Goal: Transaction & Acquisition: Purchase product/service

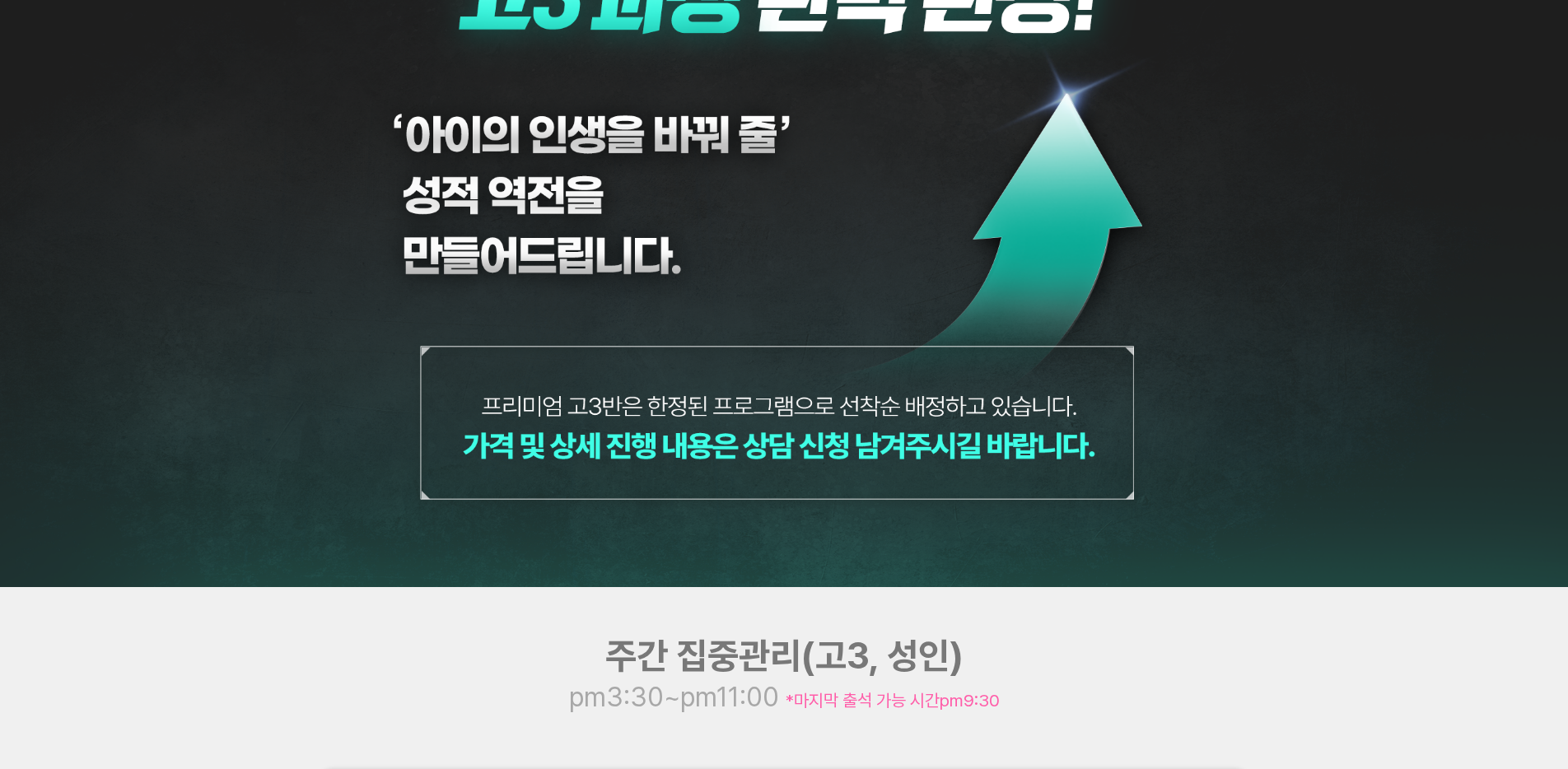
scroll to position [6924, 0]
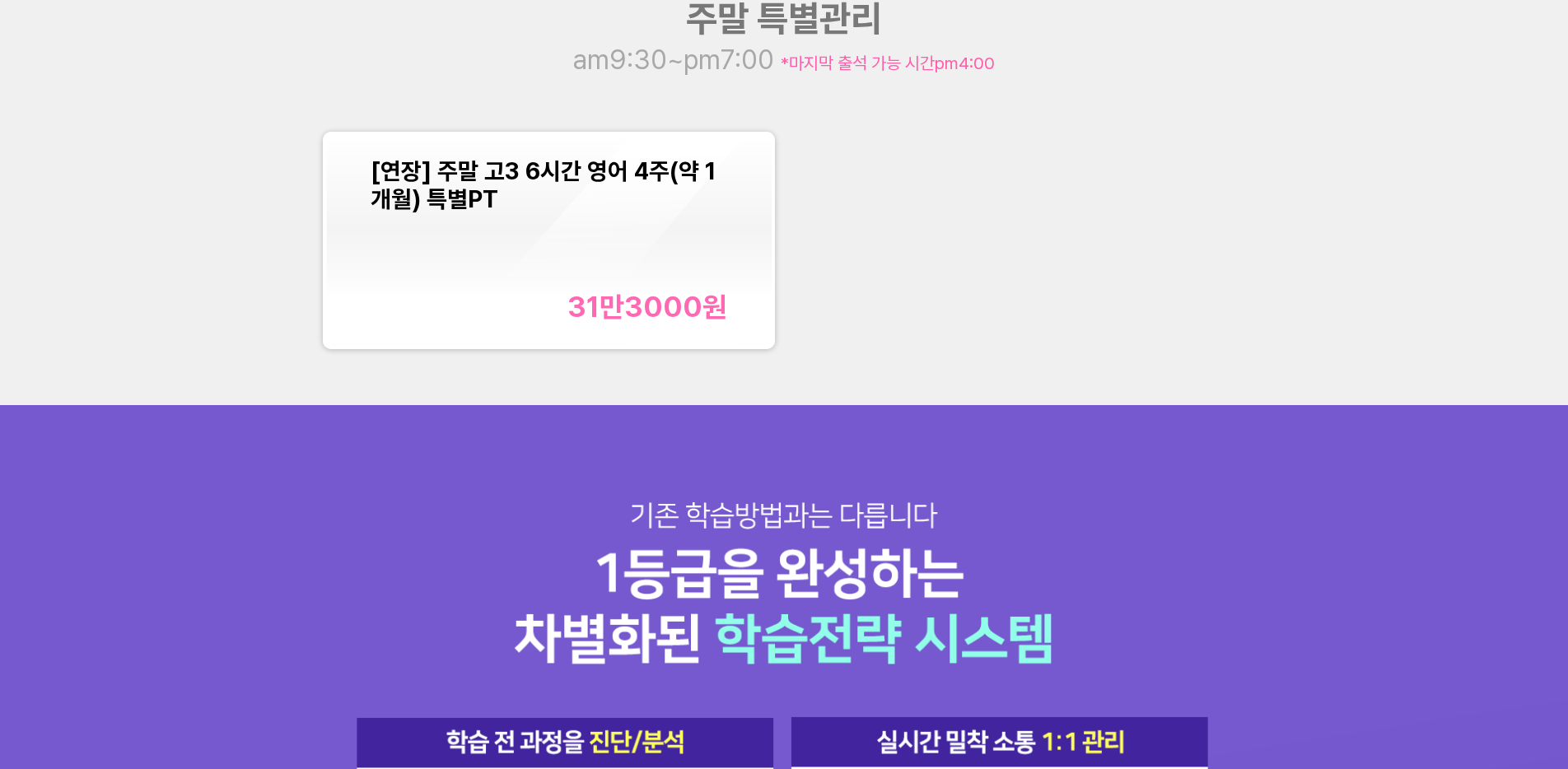
scroll to position [1951, 0]
